Goal: Information Seeking & Learning: Check status

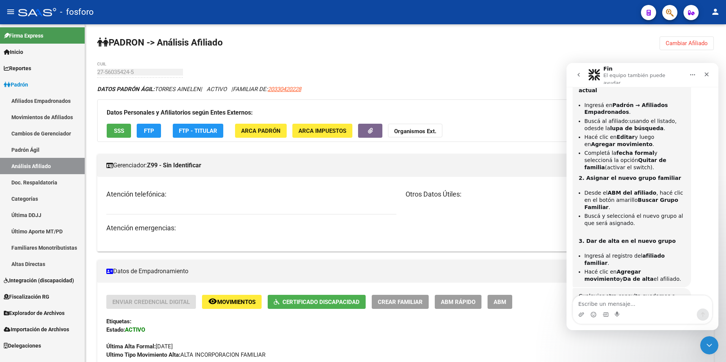
scroll to position [76, 0]
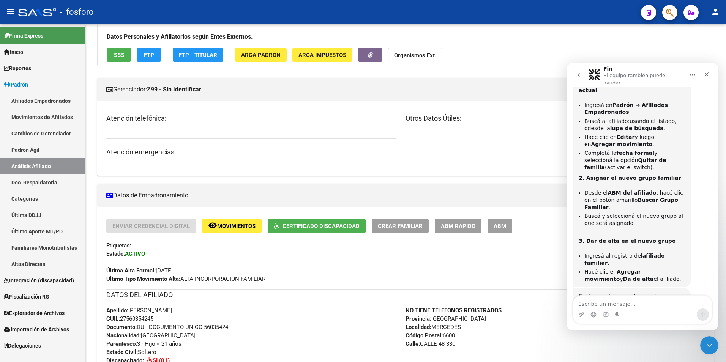
drag, startPoint x: 51, startPoint y: 144, endPoint x: 46, endPoint y: 144, distance: 5.3
click at [51, 144] on link "Padrón Ágil" at bounding box center [42, 150] width 85 height 16
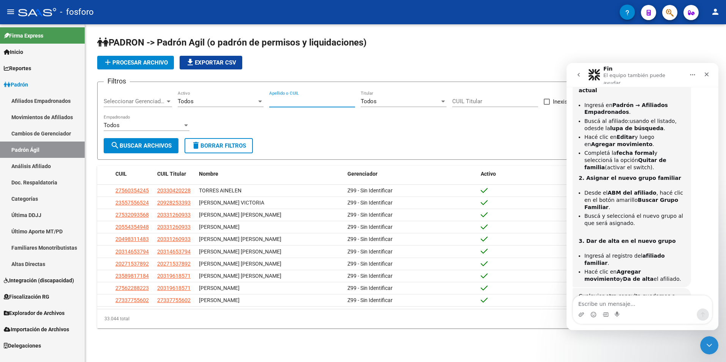
click at [313, 101] on input "Apellido o CUIL" at bounding box center [312, 101] width 86 height 7
paste input "21977258"
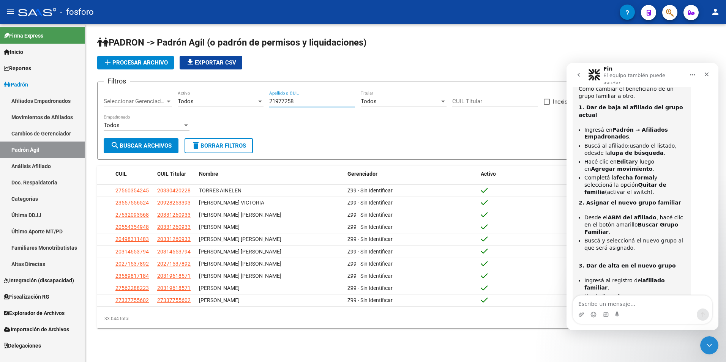
scroll to position [128, 0]
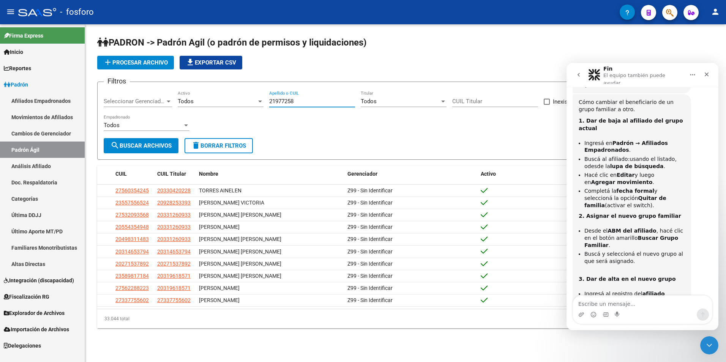
type input "21977258"
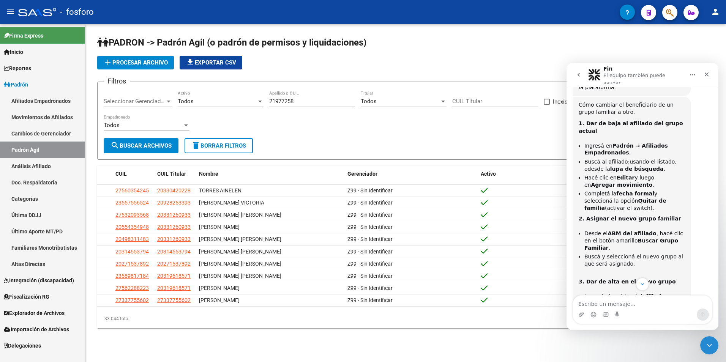
click at [523, 44] on h1 "PADRON -> Padrón Agil (o padrón de permisos y liquidaciones)" at bounding box center [405, 42] width 617 height 13
drag, startPoint x: 300, startPoint y: 102, endPoint x: 237, endPoint y: 105, distance: 63.1
click at [237, 105] on div "Filtros Seleccionar Gerenciador Seleccionar Gerenciador Todos Activo 21977258 A…" at bounding box center [406, 113] width 604 height 50
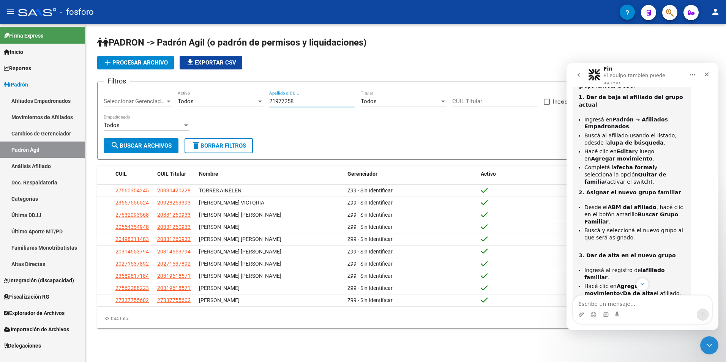
scroll to position [166, 0]
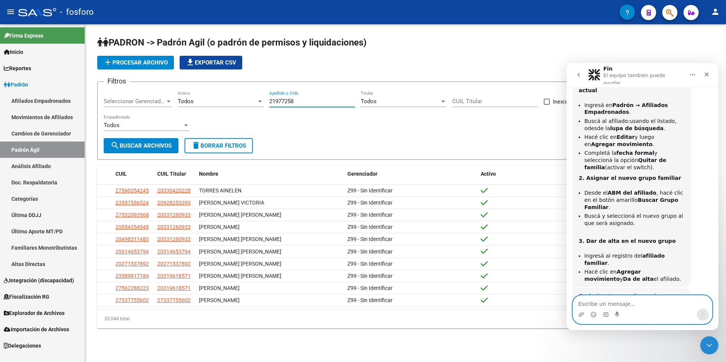
click at [617, 302] on textarea "Escribe un mensaje..." at bounding box center [642, 302] width 139 height 13
type textarea "gracias"
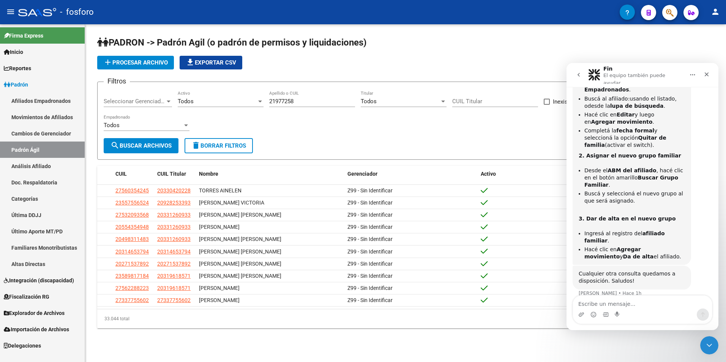
click at [579, 73] on icon "go back" at bounding box center [579, 75] width 6 height 6
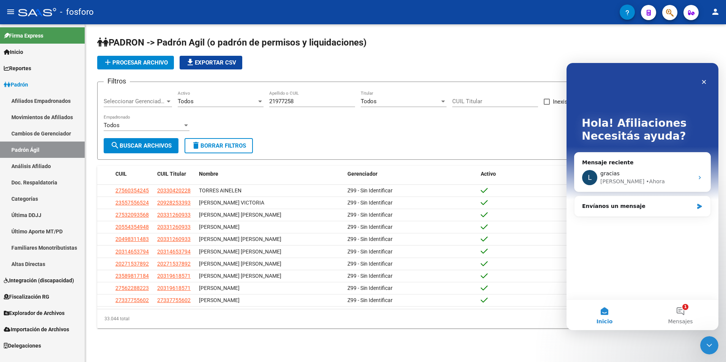
scroll to position [0, 0]
click at [706, 82] on icon "Cerrar" at bounding box center [704, 82] width 6 height 6
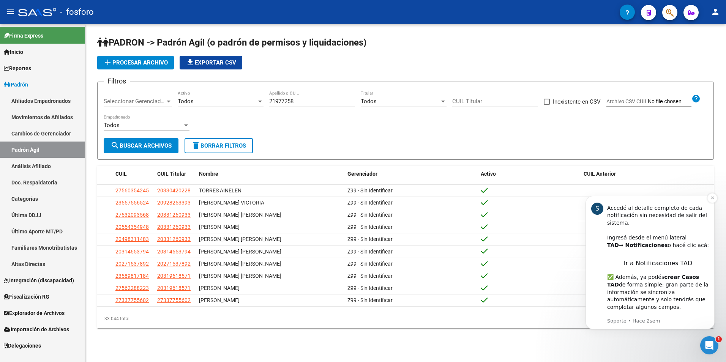
scroll to position [36, 0]
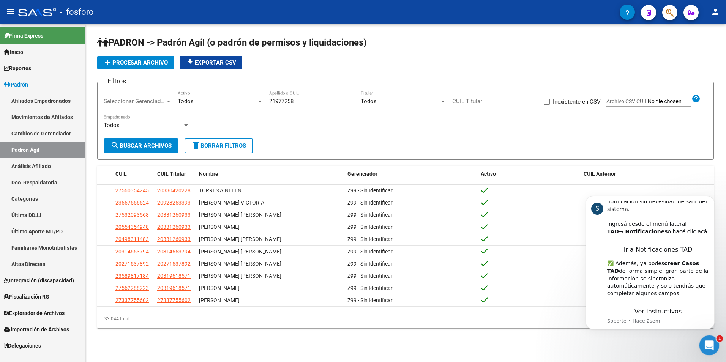
click at [710, 339] on div "Abrir Intercom Messenger" at bounding box center [708, 344] width 25 height 25
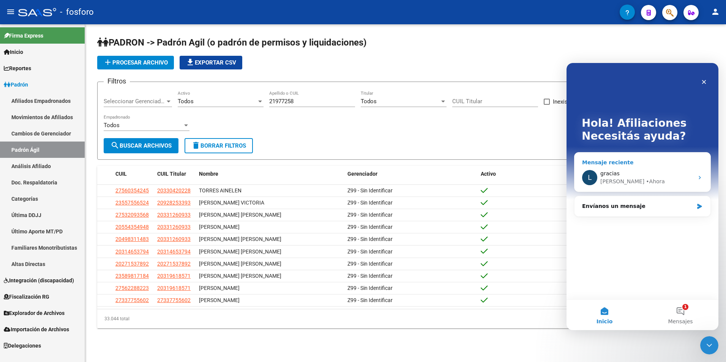
click at [704, 177] on div "L gracias [PERSON_NAME][GEOGRAPHIC_DATA]" at bounding box center [643, 178] width 136 height 28
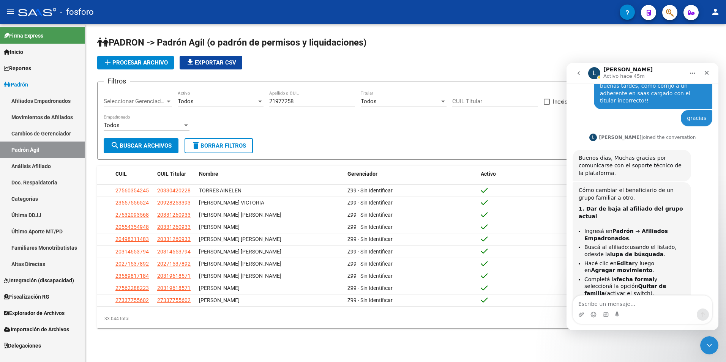
scroll to position [189, 0]
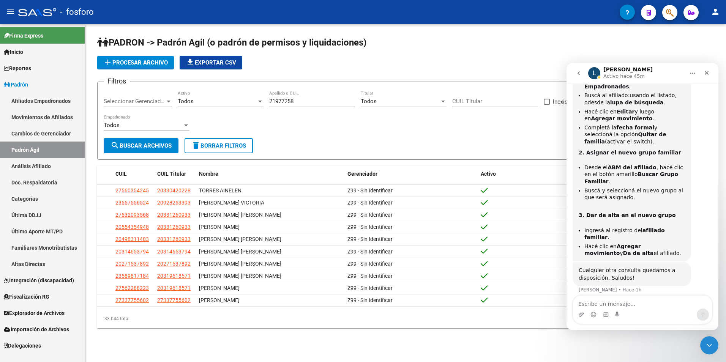
click at [576, 72] on icon "go back" at bounding box center [579, 73] width 6 height 6
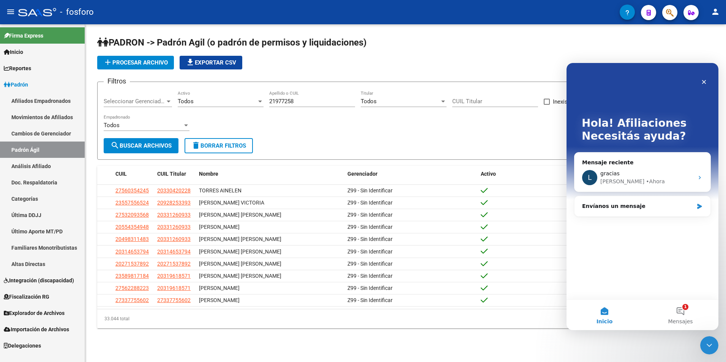
click at [668, 344] on div "PADRON -> Padrón Agil ([PERSON_NAME] de permisos y liquidaciones) add Procesar …" at bounding box center [405, 188] width 641 height 328
click at [678, 311] on button "1 Mensajes" at bounding box center [681, 315] width 76 height 30
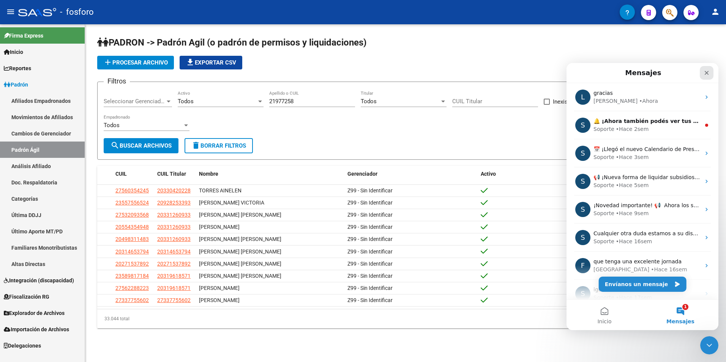
click at [707, 71] on icon "Cerrar" at bounding box center [707, 73] width 6 height 6
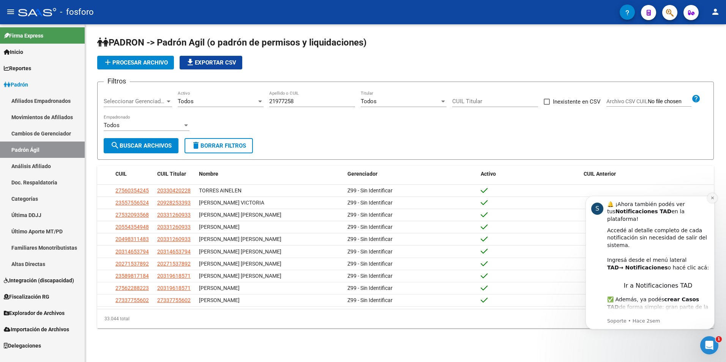
click at [712, 199] on icon "Dismiss notification" at bounding box center [712, 198] width 4 height 4
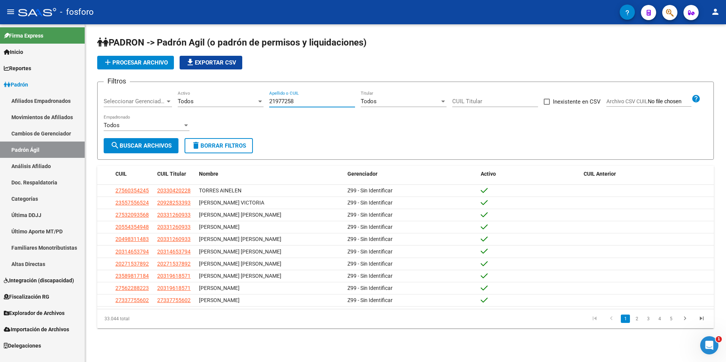
drag, startPoint x: 305, startPoint y: 100, endPoint x: 214, endPoint y: 102, distance: 90.4
click at [214, 102] on div "Filtros Seleccionar Gerenciador Seleccionar Gerenciador Todos Activo 21977258 A…" at bounding box center [406, 113] width 604 height 50
click at [297, 101] on input "21977258" at bounding box center [312, 101] width 86 height 7
drag, startPoint x: 298, startPoint y: 101, endPoint x: 252, endPoint y: 101, distance: 46.3
click at [252, 101] on div "Filtros Seleccionar Gerenciador Seleccionar Gerenciador Todos Activo 21977258 A…" at bounding box center [406, 113] width 604 height 50
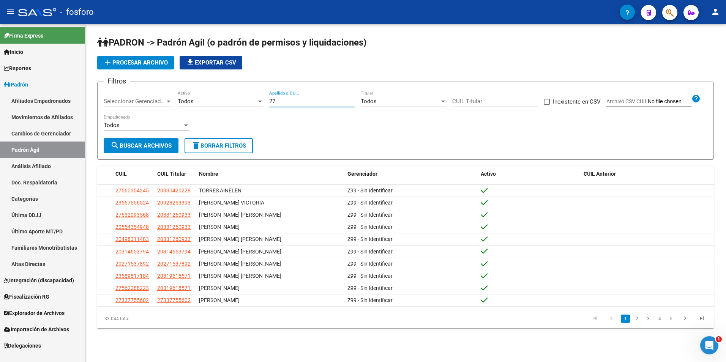
paste input "95752454"
type input "27957524546"
drag, startPoint x: 162, startPoint y: 141, endPoint x: 167, endPoint y: 142, distance: 5.4
click at [162, 142] on button "search Buscar Archivos" at bounding box center [141, 145] width 75 height 15
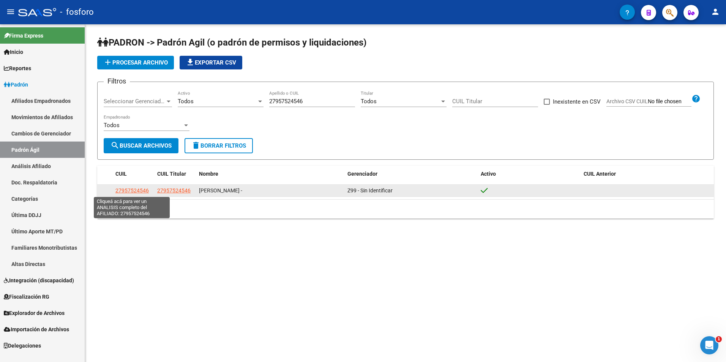
click at [130, 189] on span "27957524546" at bounding box center [131, 191] width 33 height 6
type textarea "27957524546"
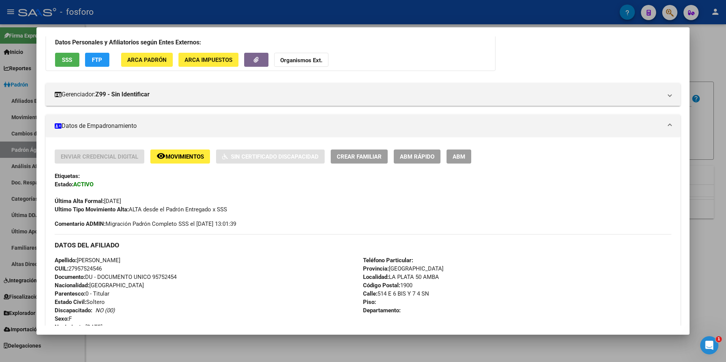
scroll to position [152, 0]
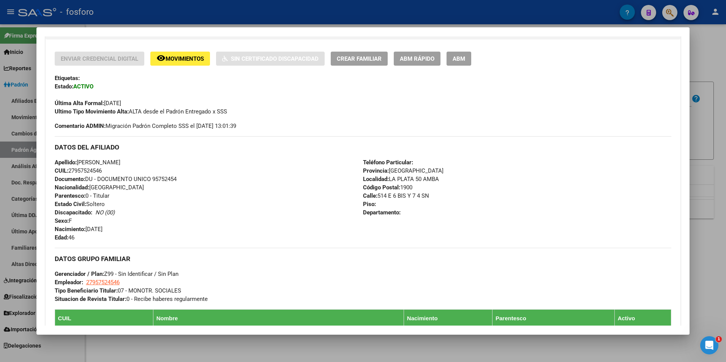
click at [251, 347] on div at bounding box center [363, 181] width 726 height 362
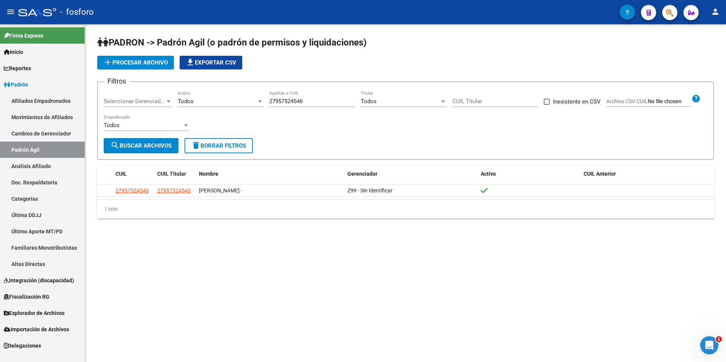
drag, startPoint x: 312, startPoint y: 98, endPoint x: 265, endPoint y: 104, distance: 47.5
click at [265, 104] on div "Filtros Seleccionar Gerenciador Seleccionar Gerenciador Todos Activo 2795752454…" at bounding box center [406, 113] width 604 height 50
click at [281, 101] on input "27957524546" at bounding box center [312, 101] width 86 height 7
type input "27184158391"
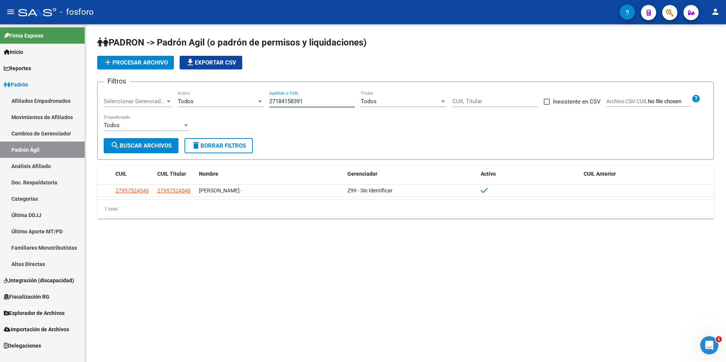
click at [124, 145] on span "search Buscar Archivos" at bounding box center [141, 145] width 61 height 7
drag, startPoint x: 275, startPoint y: 103, endPoint x: 300, endPoint y: 102, distance: 24.7
click at [300, 102] on input "27184158391" at bounding box center [312, 101] width 86 height 7
click at [301, 98] on input "27184158391" at bounding box center [312, 101] width 86 height 7
drag, startPoint x: 293, startPoint y: 102, endPoint x: 288, endPoint y: 103, distance: 5.1
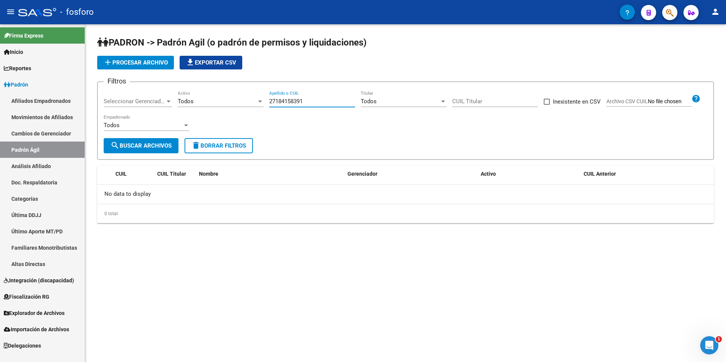
click at [291, 103] on input "27184158391" at bounding box center [312, 101] width 86 height 7
click at [288, 103] on input "27184158391" at bounding box center [312, 101] width 86 height 7
click at [291, 102] on input "27184158391" at bounding box center [312, 101] width 86 height 7
